Goal: Transaction & Acquisition: Purchase product/service

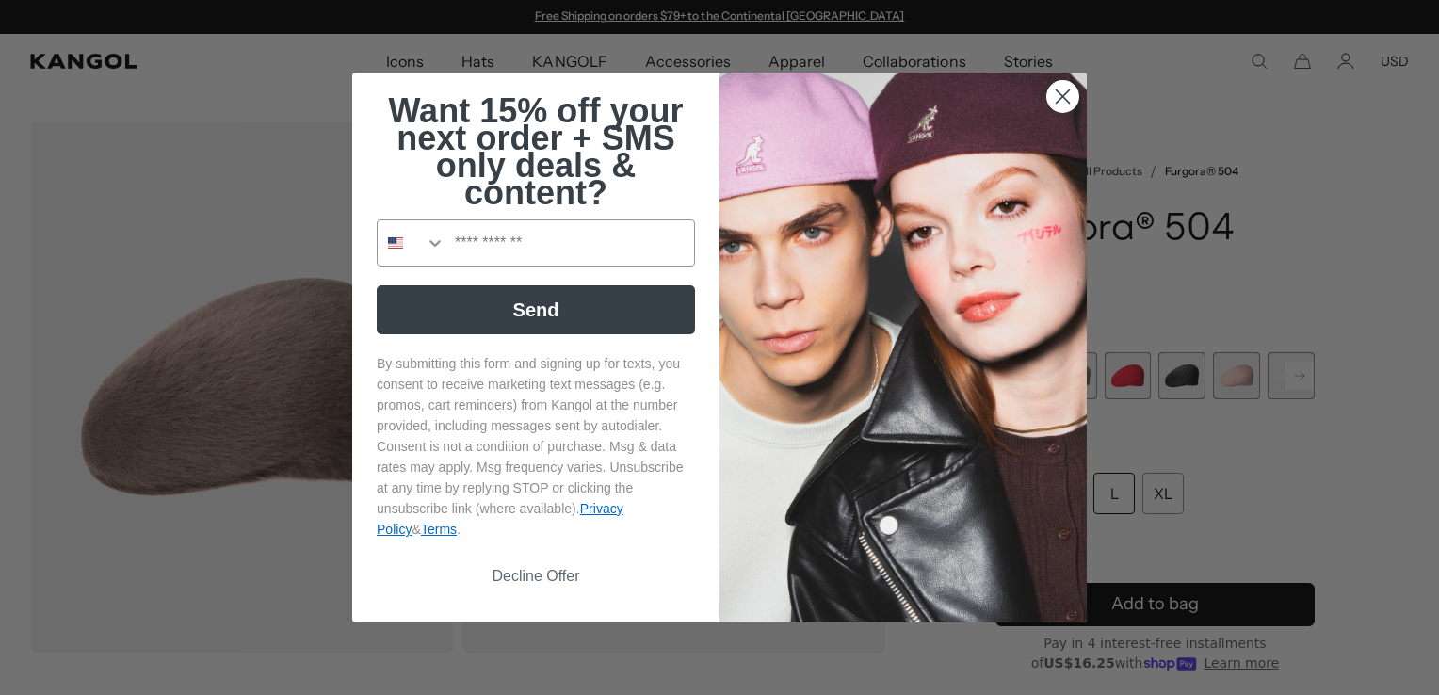
click at [1056, 97] on circle "Close dialog" at bounding box center [1062, 96] width 31 height 31
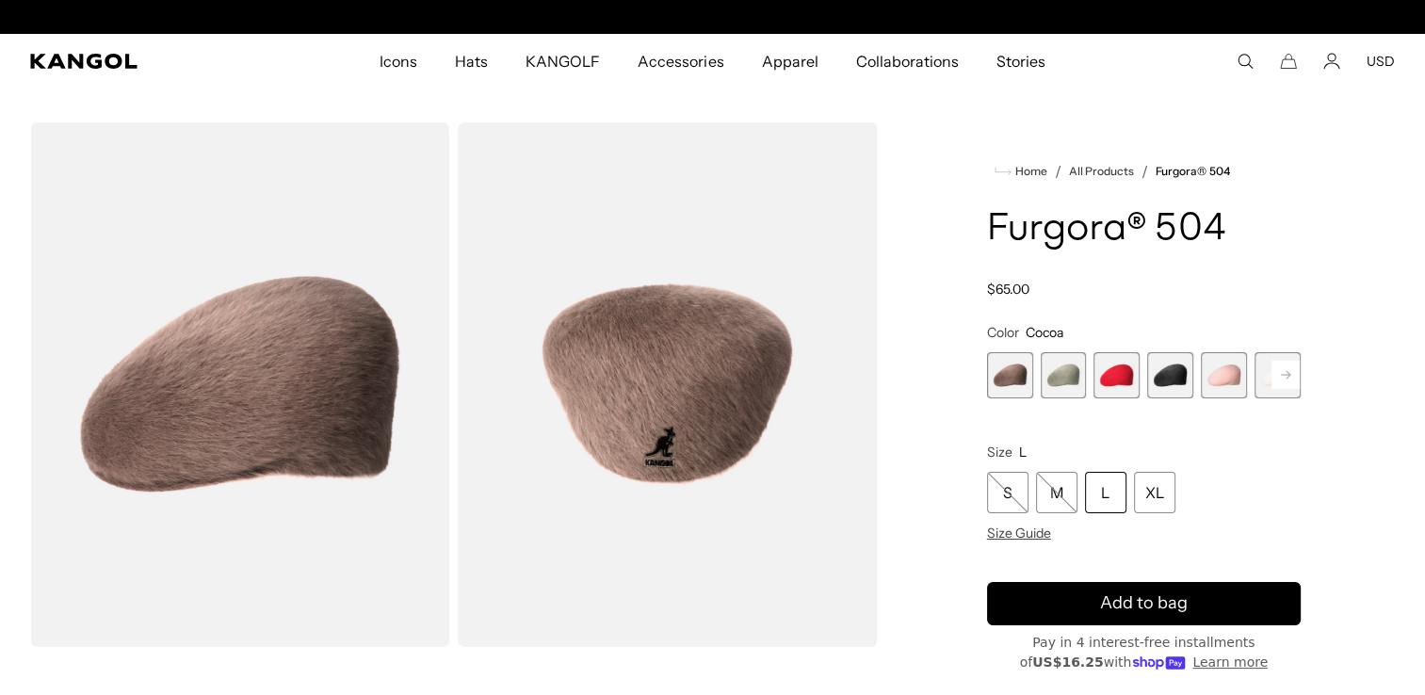
scroll to position [0, 388]
click at [1057, 377] on span "2 of 7" at bounding box center [1064, 375] width 46 height 46
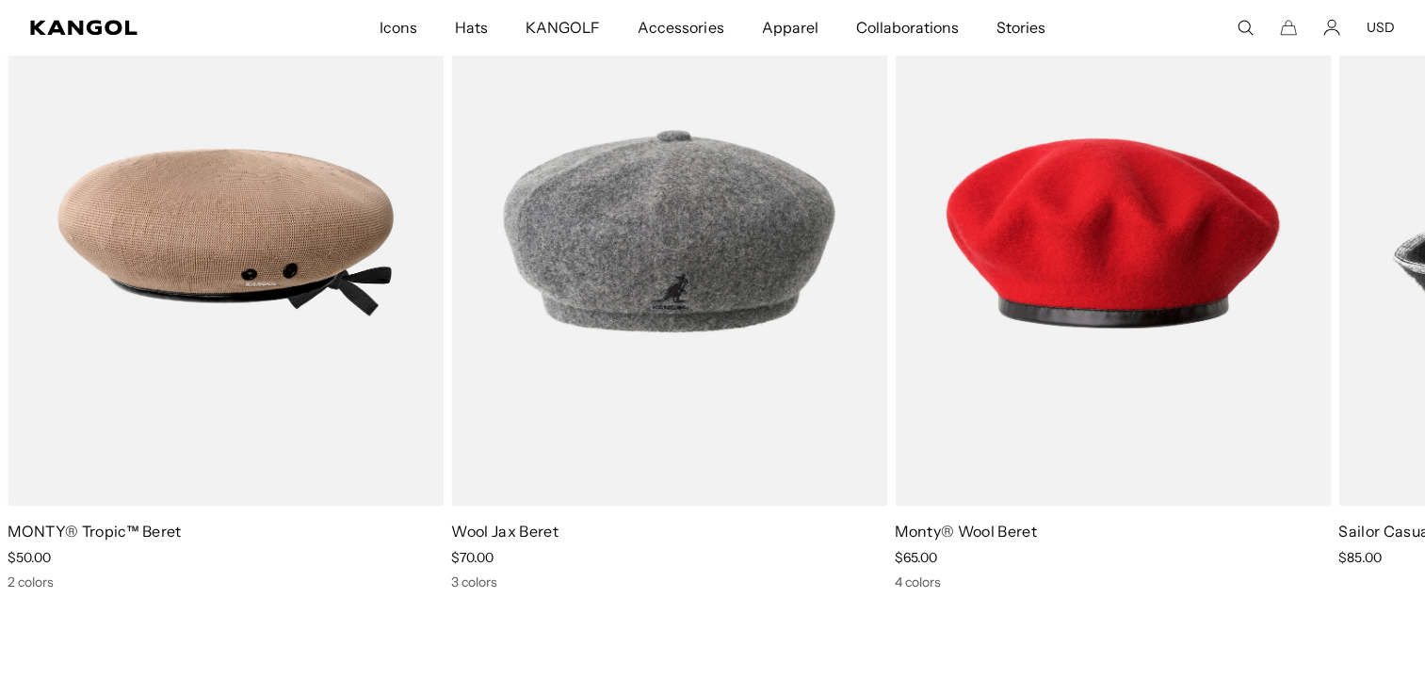
scroll to position [0, 388]
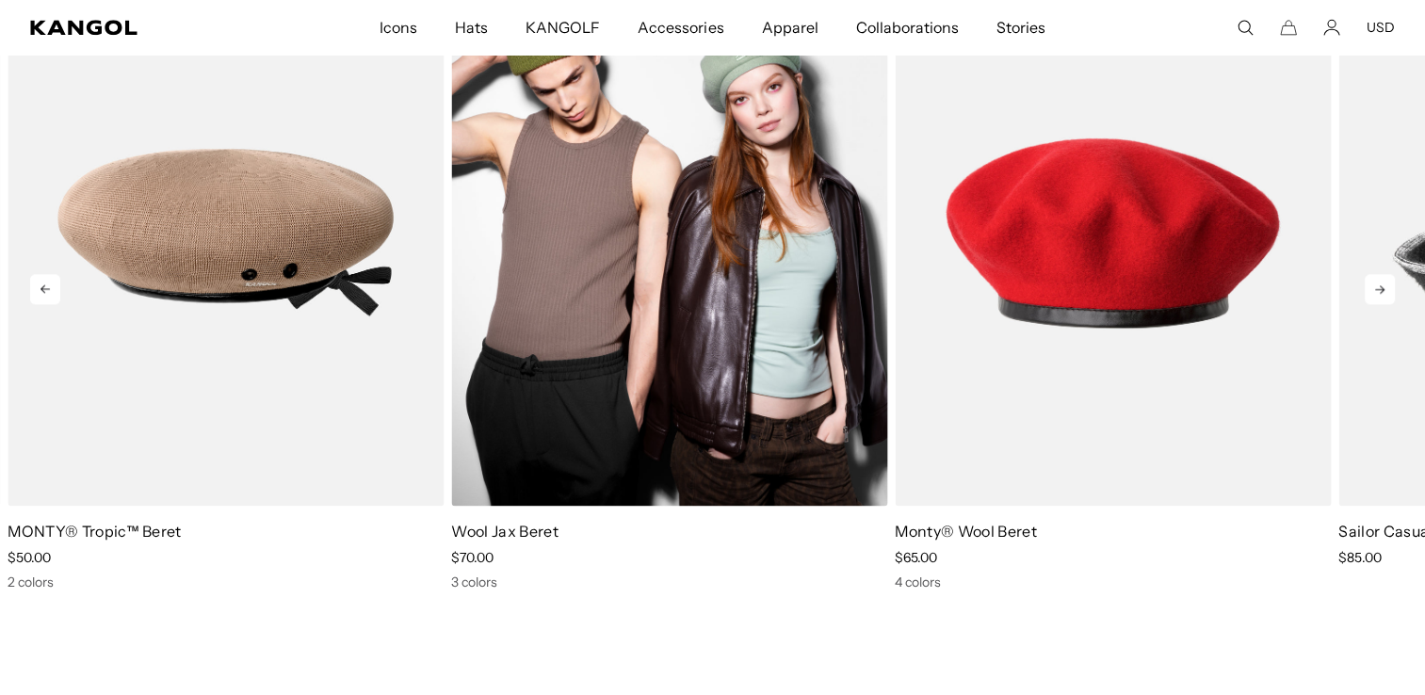
click at [692, 281] on img "2 of 5" at bounding box center [669, 232] width 436 height 547
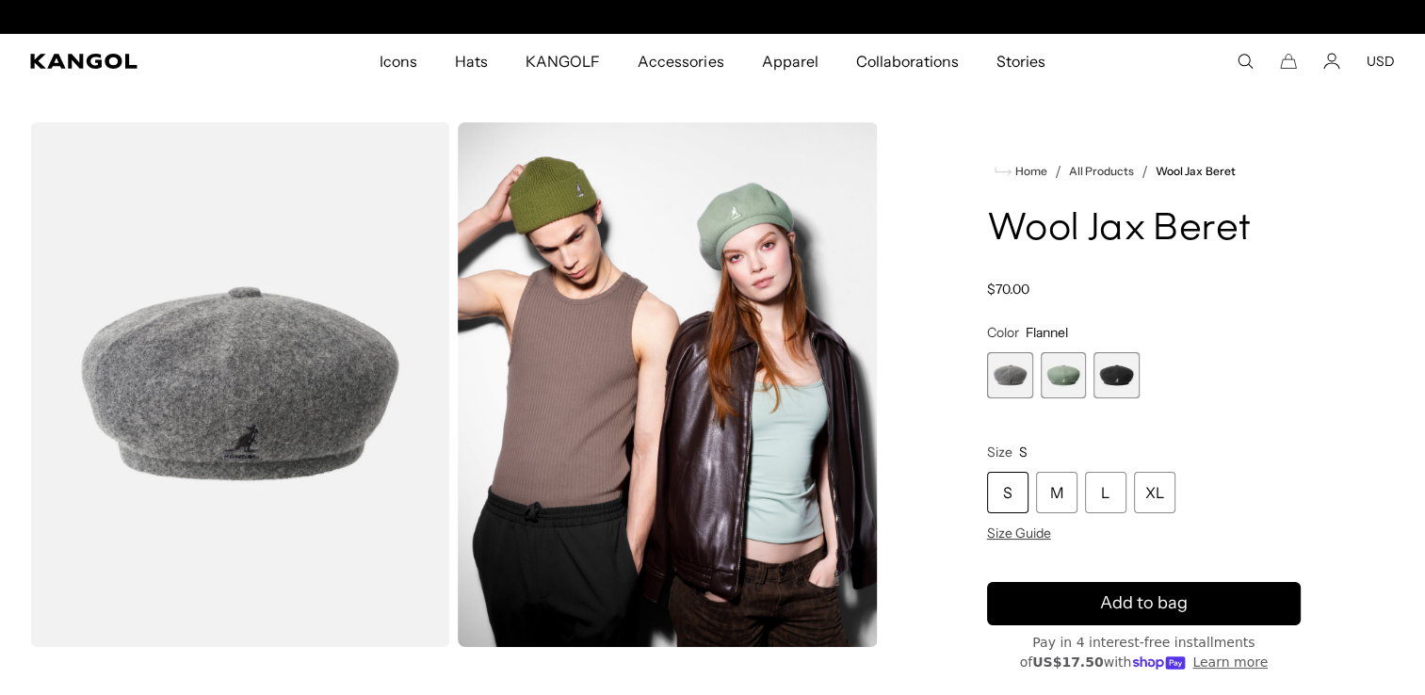
scroll to position [0, 388]
click at [1051, 375] on span "2 of 3" at bounding box center [1064, 375] width 46 height 46
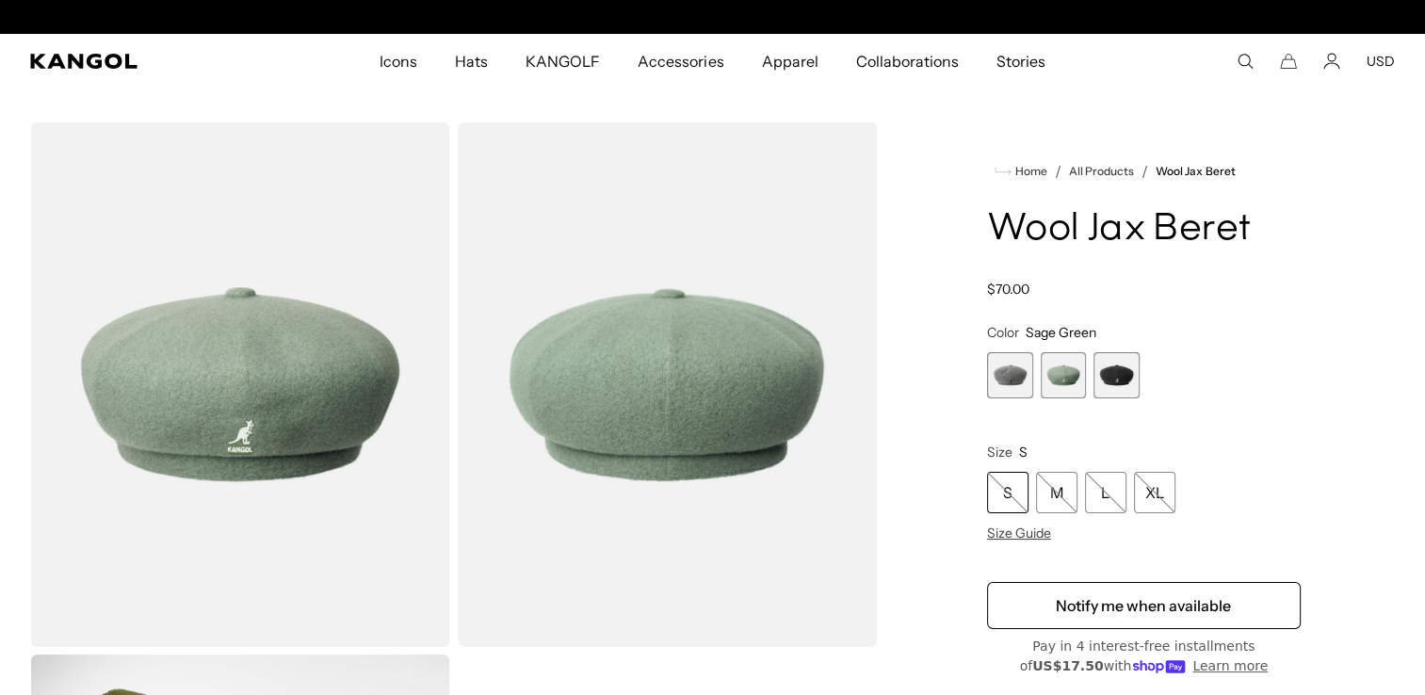
click at [1105, 382] on span "3 of 3" at bounding box center [1116, 375] width 46 height 46
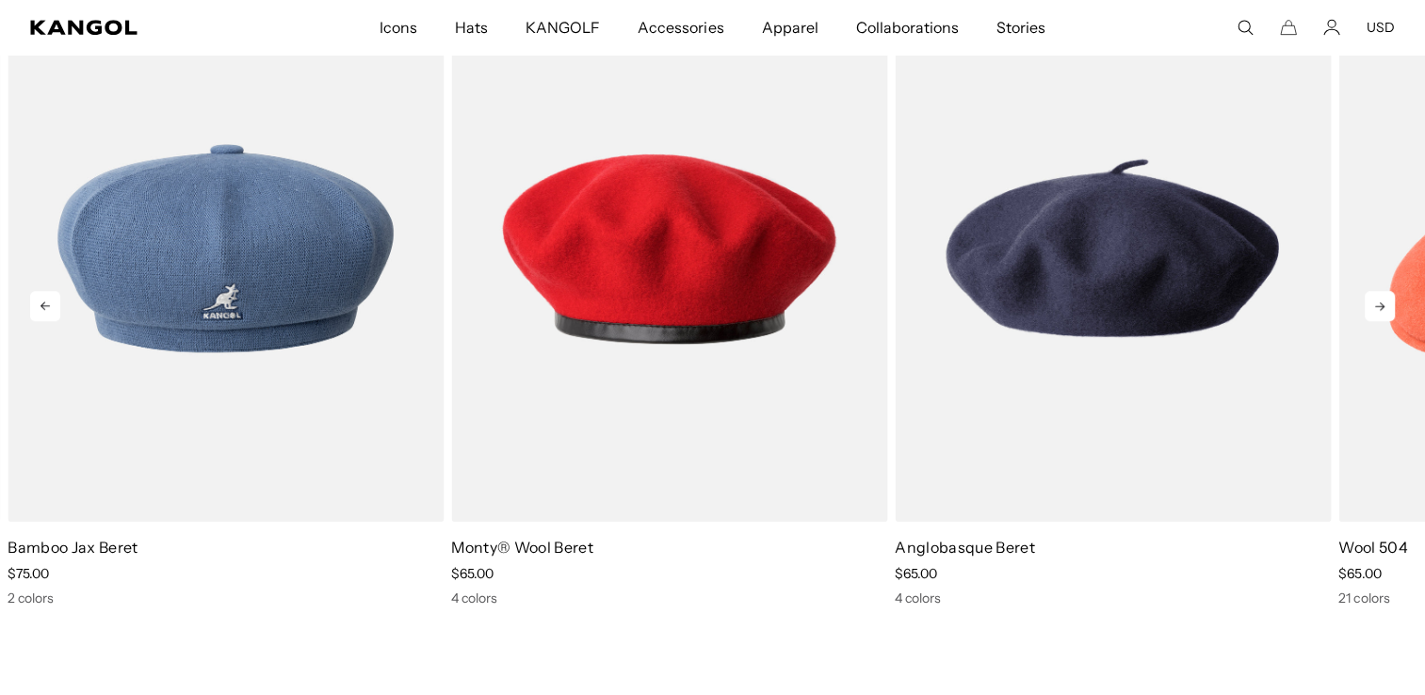
scroll to position [0, 388]
click at [1381, 309] on icon at bounding box center [1379, 306] width 30 height 30
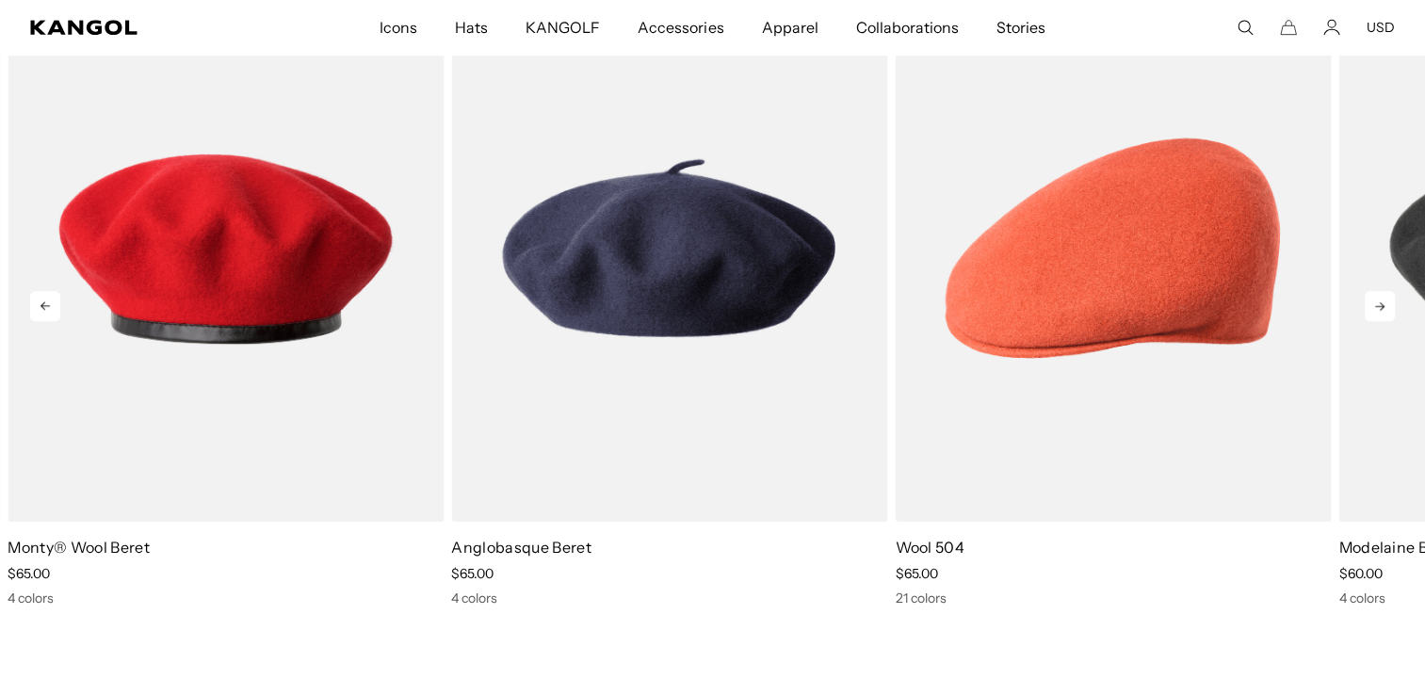
click at [1381, 309] on icon at bounding box center [1379, 306] width 30 height 30
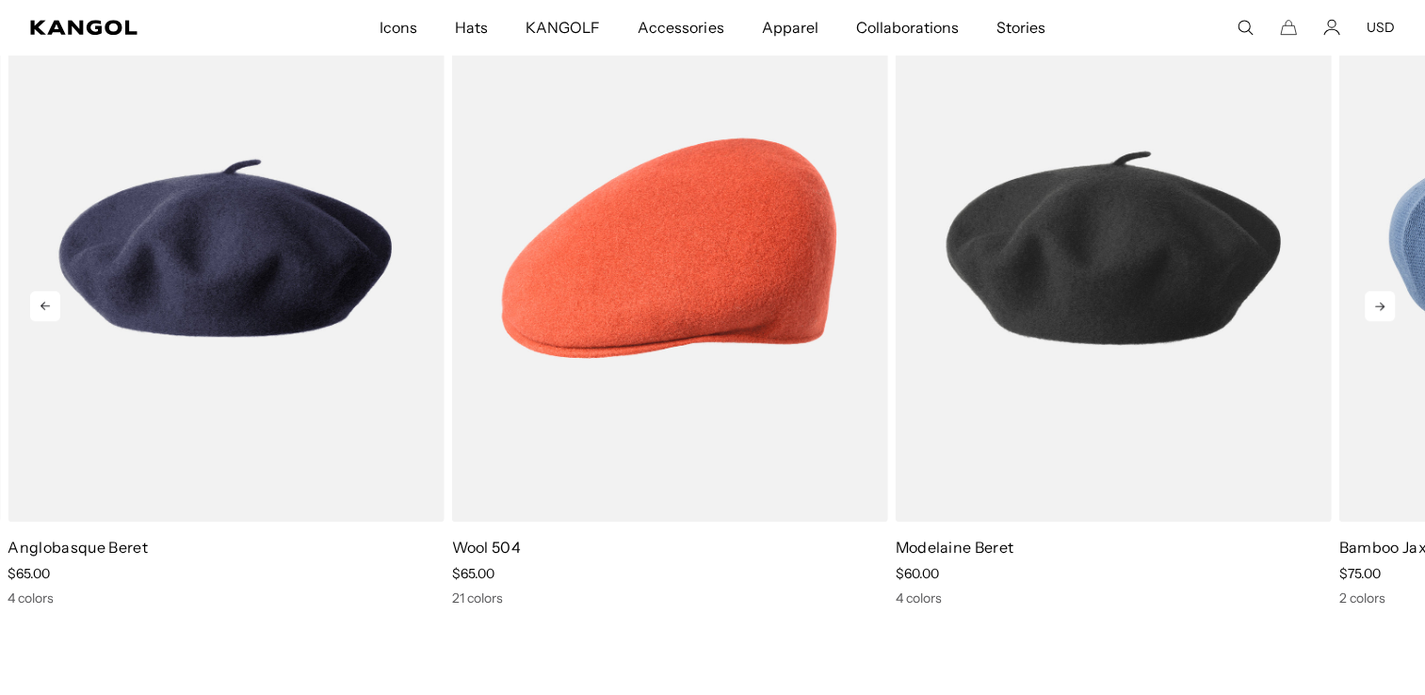
click at [1381, 309] on icon at bounding box center [1379, 306] width 30 height 30
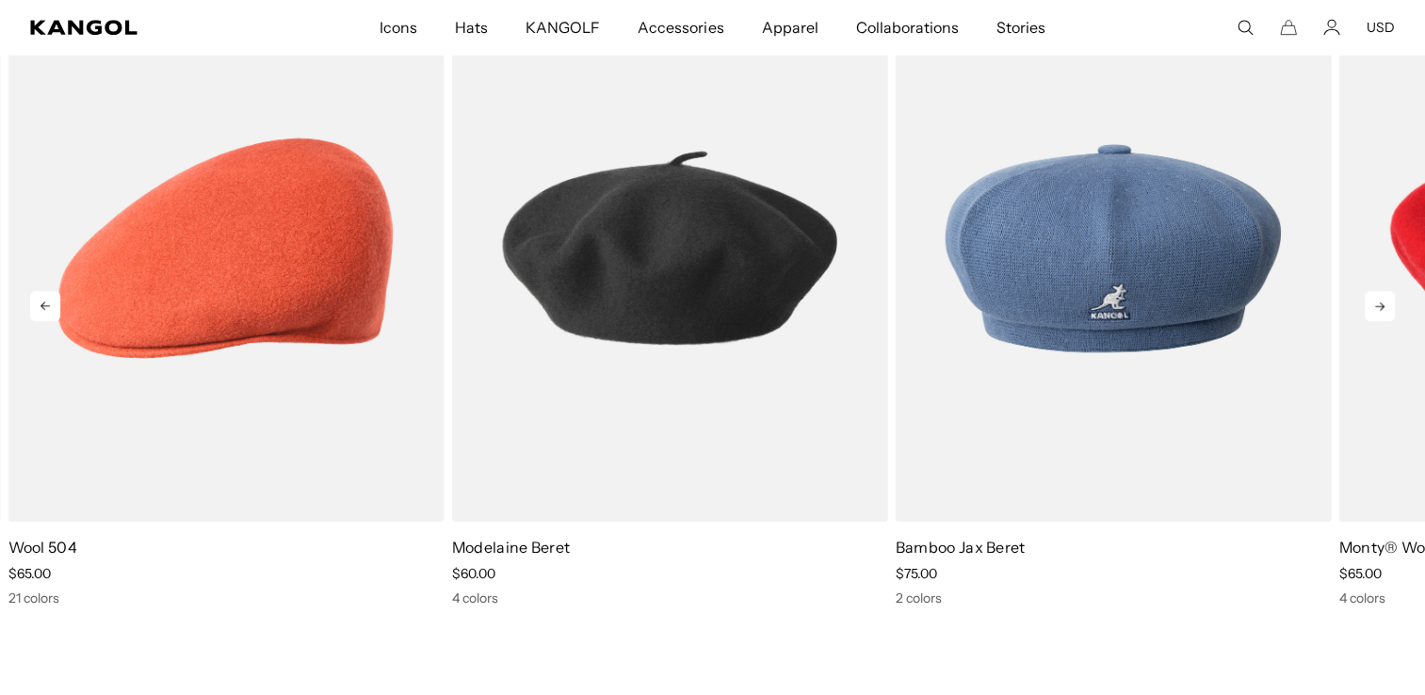
scroll to position [0, 0]
click at [1381, 309] on icon at bounding box center [1379, 306] width 30 height 30
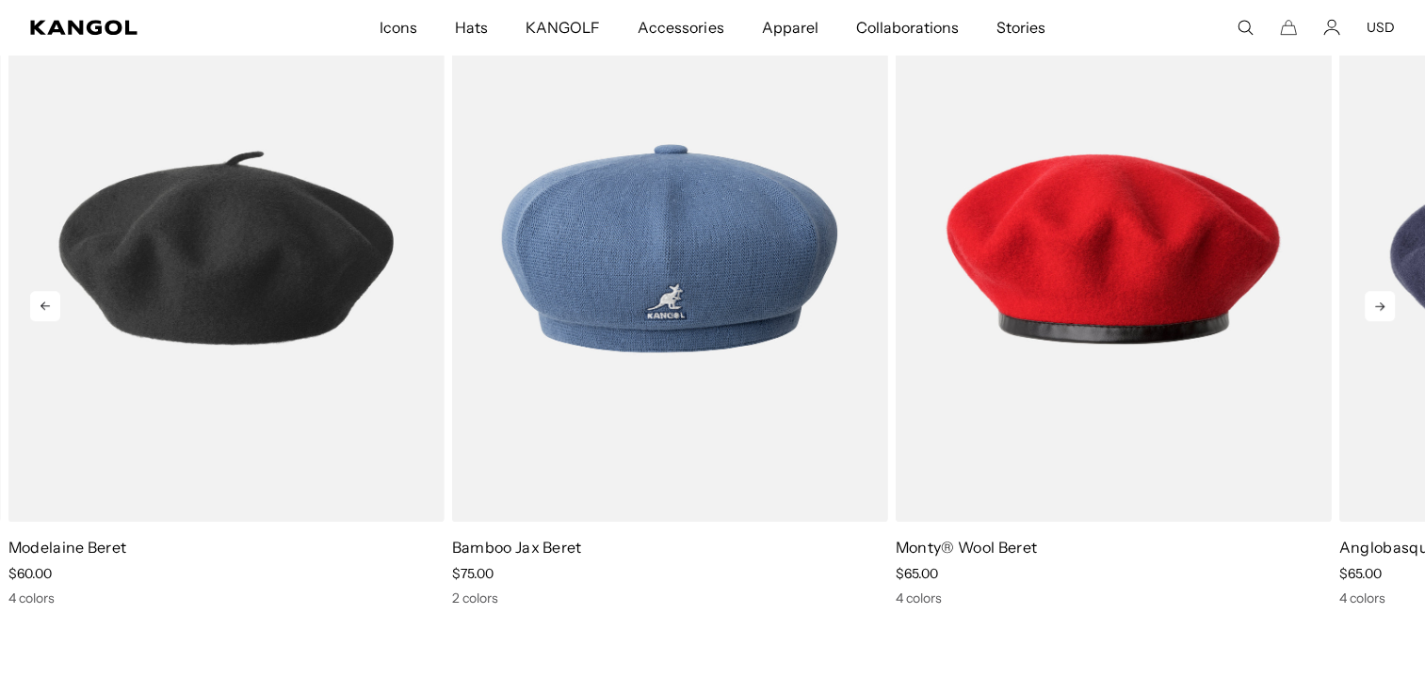
click at [1381, 309] on icon at bounding box center [1379, 306] width 30 height 30
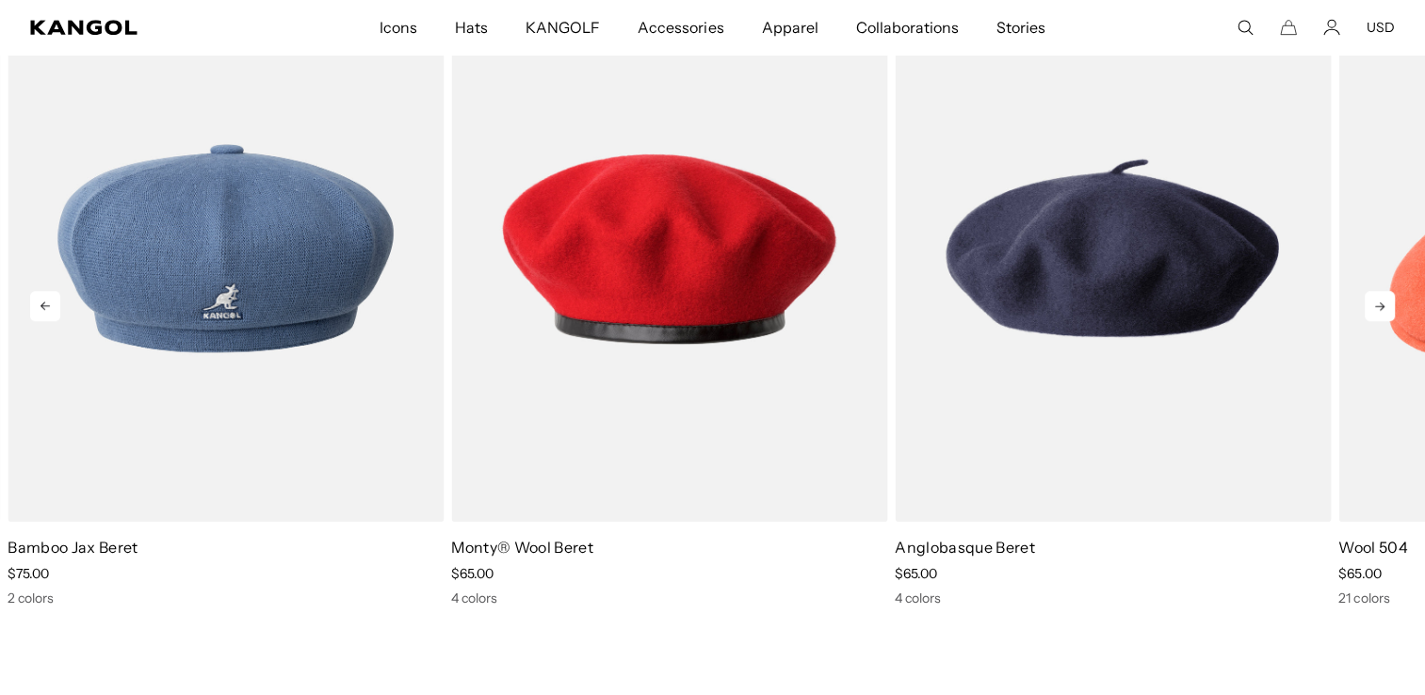
click at [1381, 309] on icon at bounding box center [1379, 306] width 30 height 30
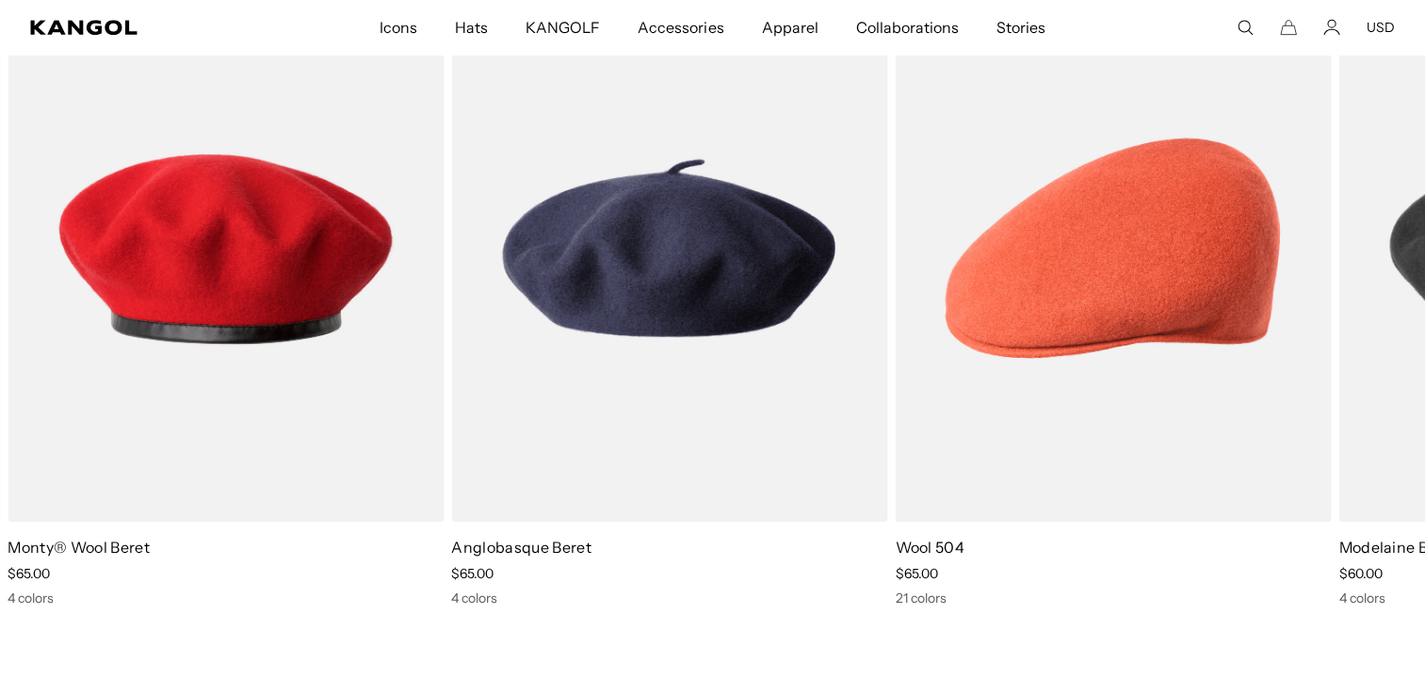
scroll to position [0, 388]
